Goal: Information Seeking & Learning: Learn about a topic

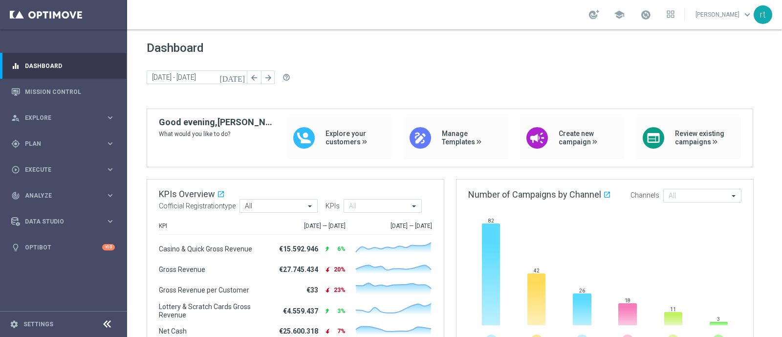
click at [625, 21] on link at bounding box center [645, 15] width 13 height 16
click at [442, 73] on div "[DATE] [DATE] - [DATE] arrow_back arrow_forward help_outline" at bounding box center [455, 77] width 616 height 15
click at [57, 99] on link "Mission Control" at bounding box center [70, 92] width 90 height 26
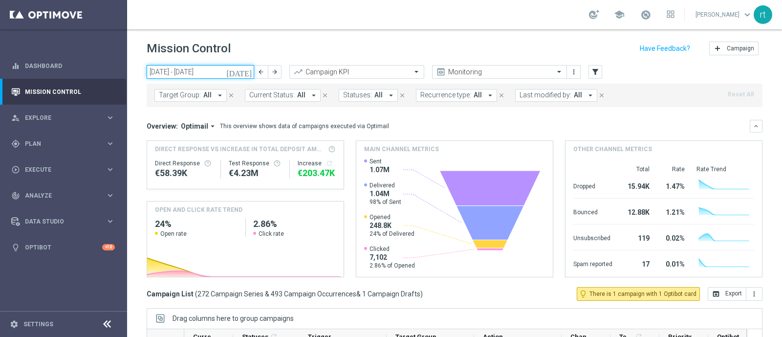
click at [172, 76] on input "[DATE] - [DATE]" at bounding box center [201, 72] width 108 height 14
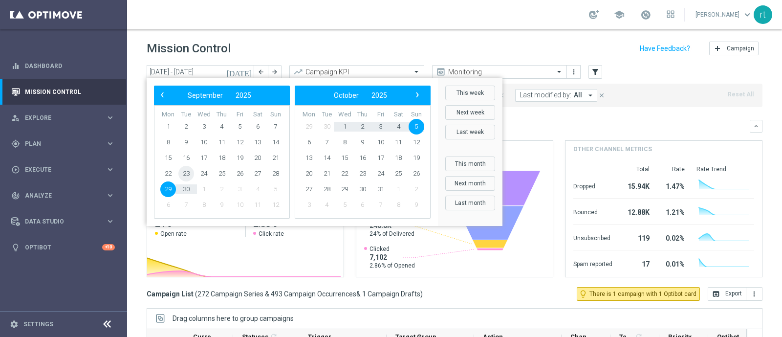
click at [183, 175] on span "23" at bounding box center [186, 174] width 16 height 16
type input "23 Sep 2025 - 23 Sep 2025"
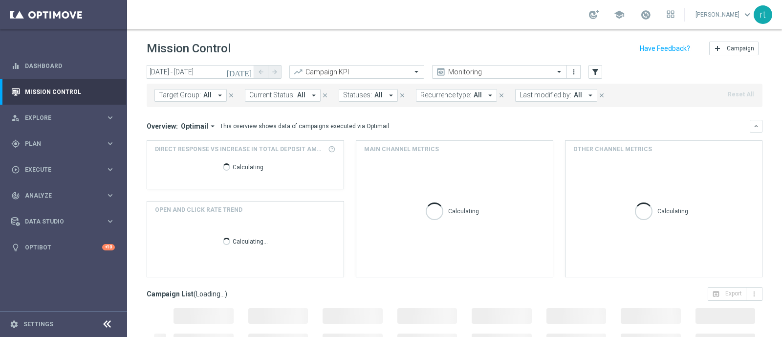
click at [520, 97] on span "Last modified by:" at bounding box center [546, 95] width 52 height 8
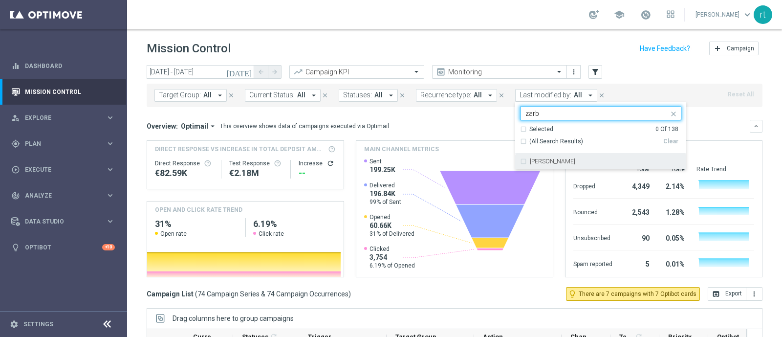
click at [532, 161] on label "Elena Zarbin" at bounding box center [552, 161] width 45 height 6
type input "zarb"
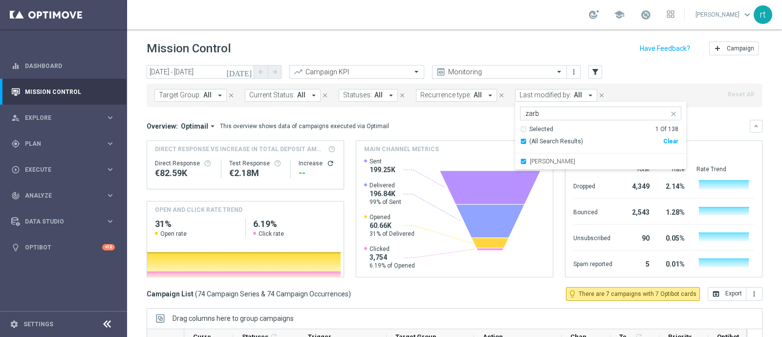
click at [423, 32] on header "Mission Control add Campaign" at bounding box center [454, 47] width 655 height 36
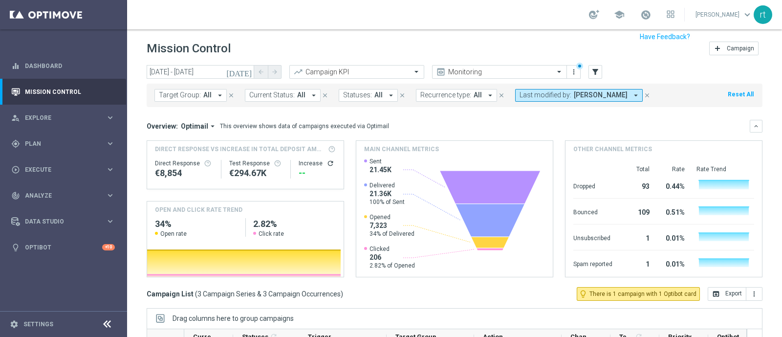
scroll to position [152, 0]
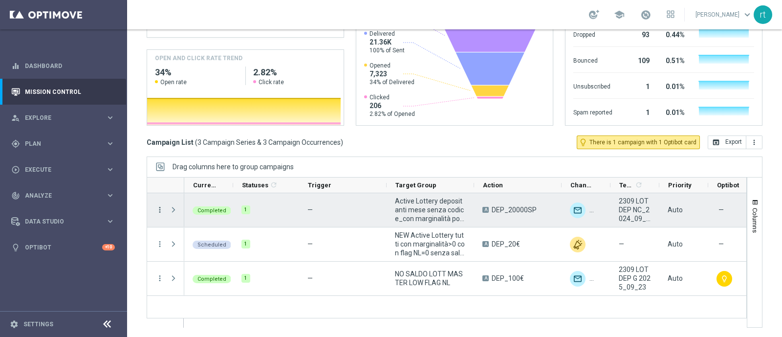
click at [163, 211] on icon "more_vert" at bounding box center [159, 209] width 9 height 9
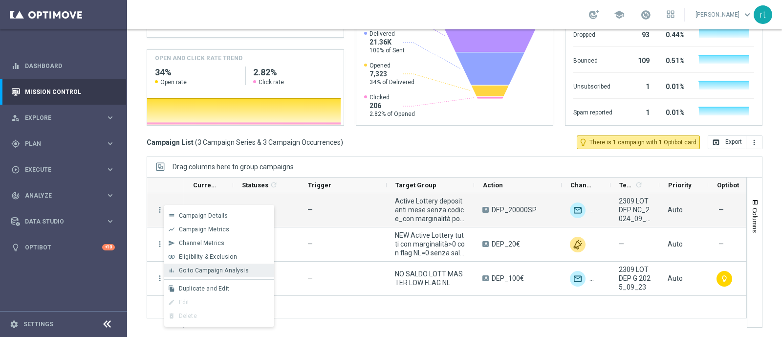
click at [187, 269] on span "Go to Campaign Analysis" at bounding box center [214, 270] width 70 height 7
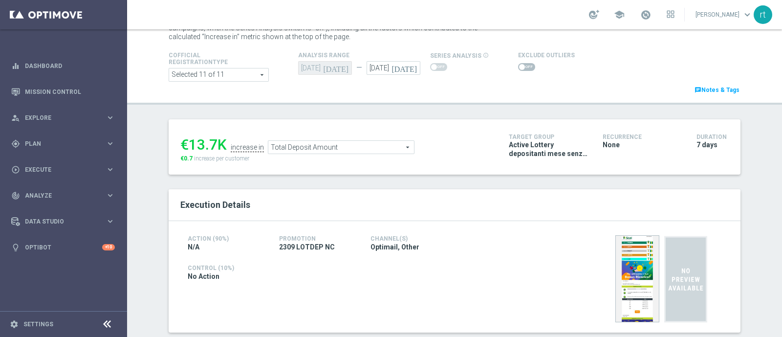
scroll to position [42, 0]
drag, startPoint x: 338, startPoint y: 147, endPoint x: 313, endPoint y: 150, distance: 24.7
click at [313, 150] on span "Total Deposit Amount" at bounding box center [341, 147] width 146 height 13
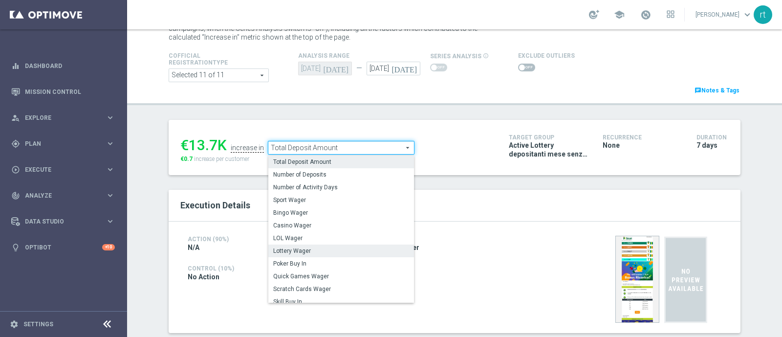
click at [313, 248] on span "Lottery Wager" at bounding box center [341, 251] width 136 height 8
type input "Lottery Wager"
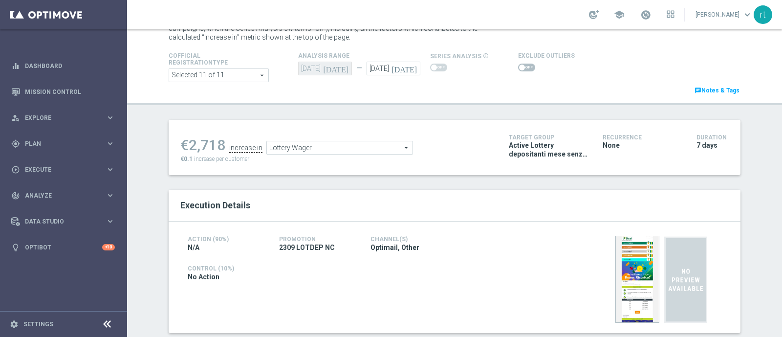
click at [518, 67] on span at bounding box center [526, 68] width 17 height 8
click at [518, 67] on input "checkbox" at bounding box center [526, 68] width 17 height 8
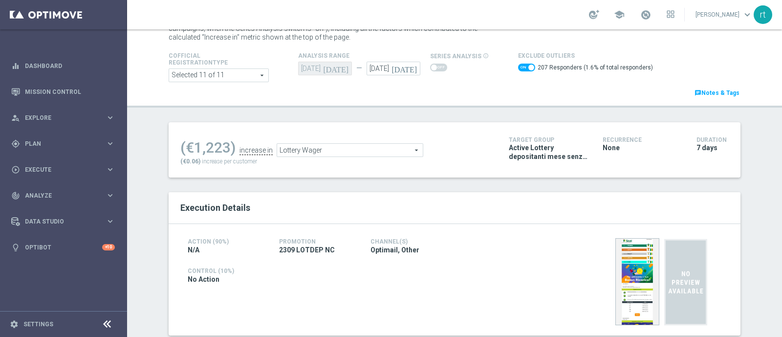
click at [364, 146] on span "Lottery Wager" at bounding box center [350, 150] width 146 height 13
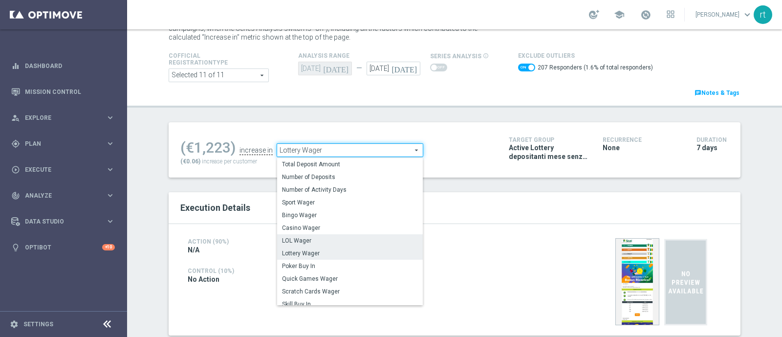
click at [323, 240] on span "LOL Wager" at bounding box center [350, 241] width 136 height 8
click at [323, 240] on div "Action (90%) N/A Promotion [STREET_ADDRESS] Channel(s) Optimail, Other Control …" at bounding box center [455, 279] width 572 height 111
checkbox input "false"
type input "LOL Wager"
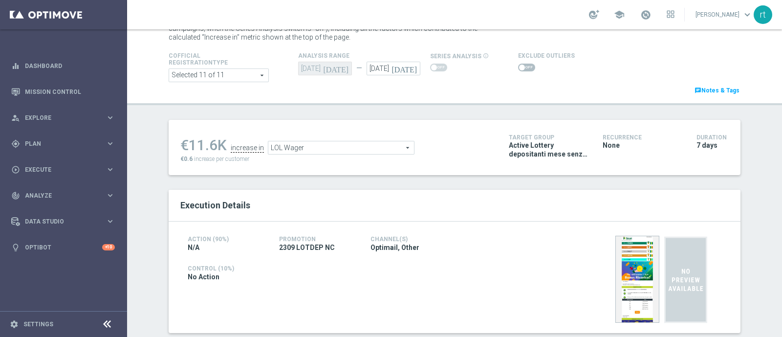
click at [437, 99] on header "Test/Control Campaign Analysis This page presents all relevant information abou…" at bounding box center [454, 46] width 655 height 117
click at [522, 70] on span at bounding box center [526, 68] width 17 height 8
click at [522, 70] on input "checkbox" at bounding box center [526, 68] width 17 height 8
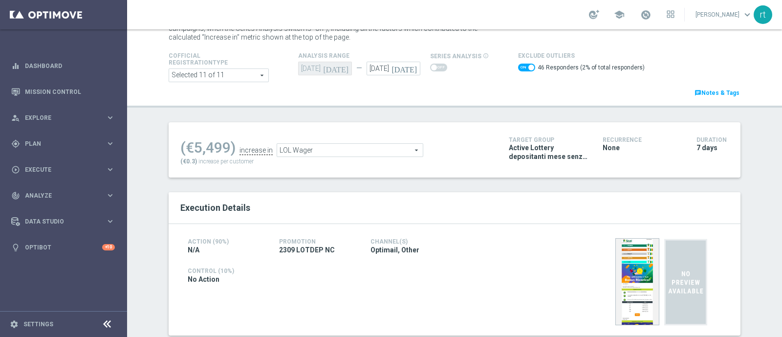
drag, startPoint x: 368, startPoint y: 145, endPoint x: 286, endPoint y: 136, distance: 82.5
click at [286, 136] on ul "(€5,499) increase in LOL Wager LOL Wager arrow_drop_down search" at bounding box center [337, 145] width 319 height 23
click at [287, 148] on span "LOL Wager" at bounding box center [350, 150] width 146 height 13
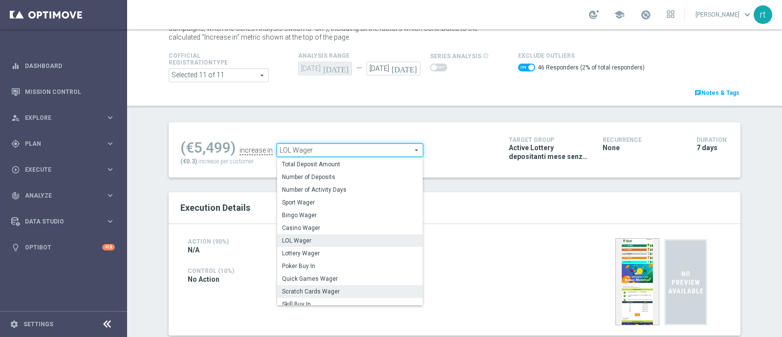
drag, startPoint x: 313, startPoint y: 288, endPoint x: 308, endPoint y: 294, distance: 8.0
click at [308, 294] on span "Scratch Cards Wager" at bounding box center [350, 291] width 136 height 8
checkbox input "false"
type input "Scratch Cards Wager"
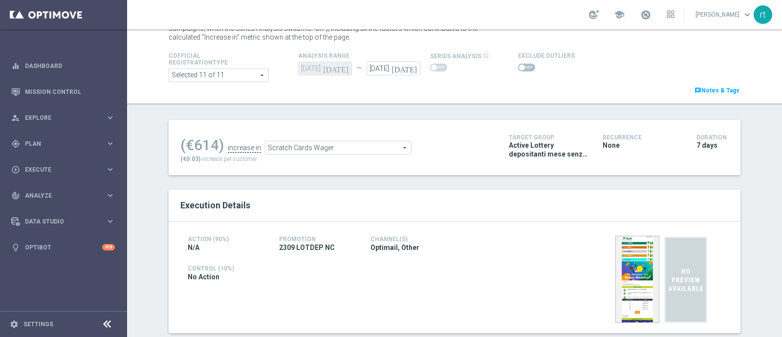
click at [518, 67] on span at bounding box center [526, 68] width 17 height 8
click at [518, 67] on input "checkbox" at bounding box center [526, 68] width 17 height 8
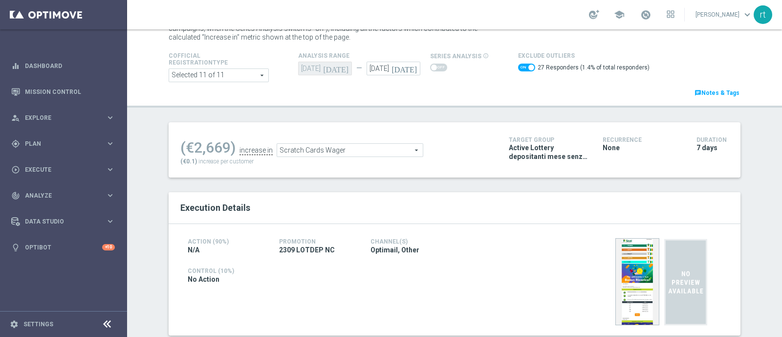
click at [392, 149] on span "Scratch Cards Wager" at bounding box center [350, 150] width 146 height 13
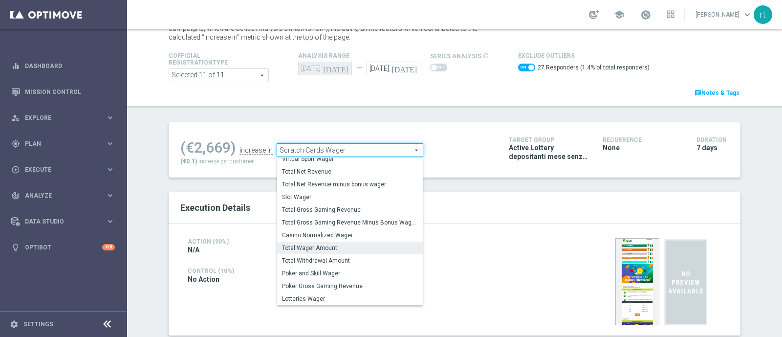
scroll to position [96, 0]
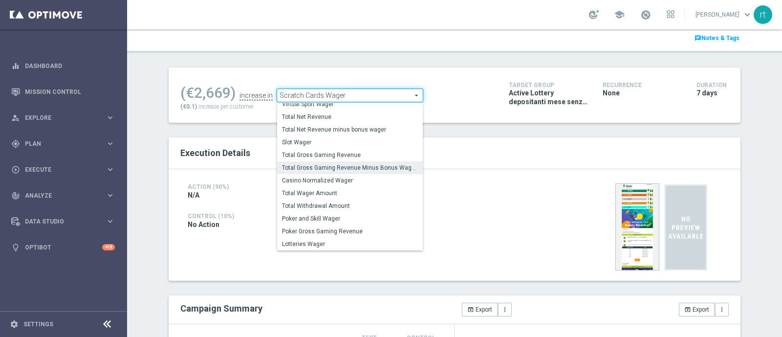
click at [320, 171] on label "Total Gross Gaming Revenue Minus Bonus Wagared" at bounding box center [350, 167] width 146 height 13
checkbox input "false"
type input "Total Gross Gaming Revenue Minus Bonus Wagared"
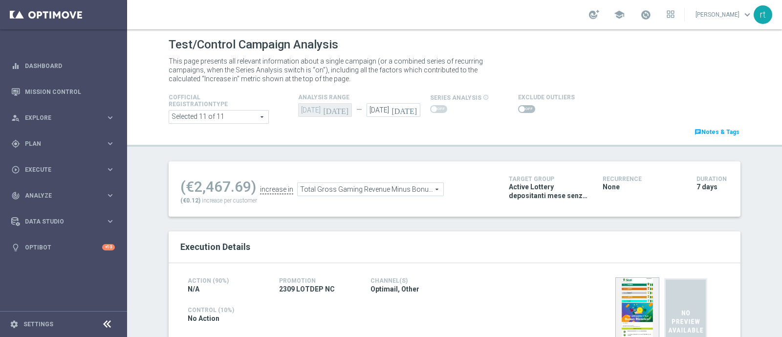
click at [520, 96] on h4 "Exclude Outliers" at bounding box center [546, 97] width 57 height 7
click at [518, 110] on span at bounding box center [526, 109] width 17 height 8
click at [518, 110] on input "checkbox" at bounding box center [526, 109] width 17 height 8
checkbox input "true"
